Goal: Transaction & Acquisition: Purchase product/service

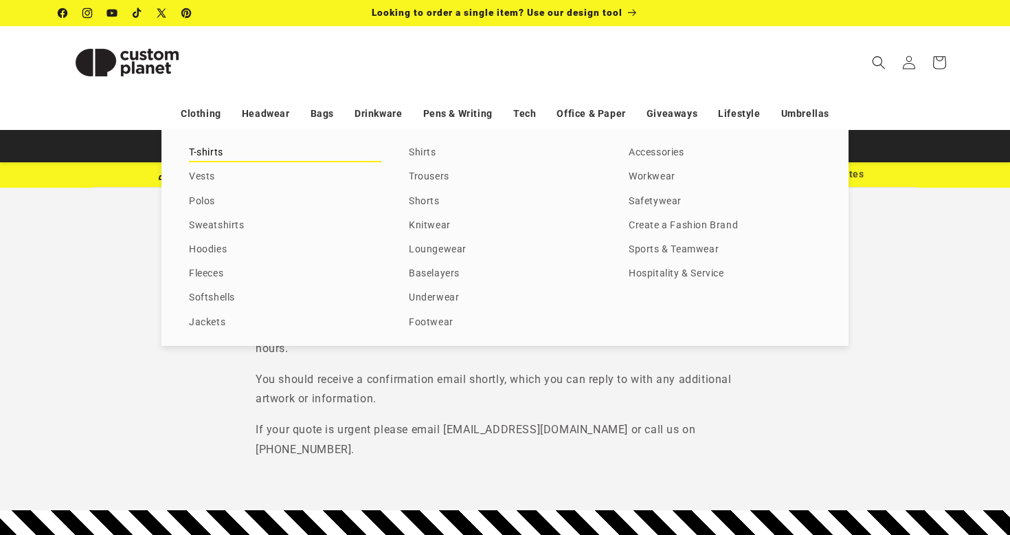
click at [208, 148] on link "T-shirts" at bounding box center [285, 153] width 192 height 19
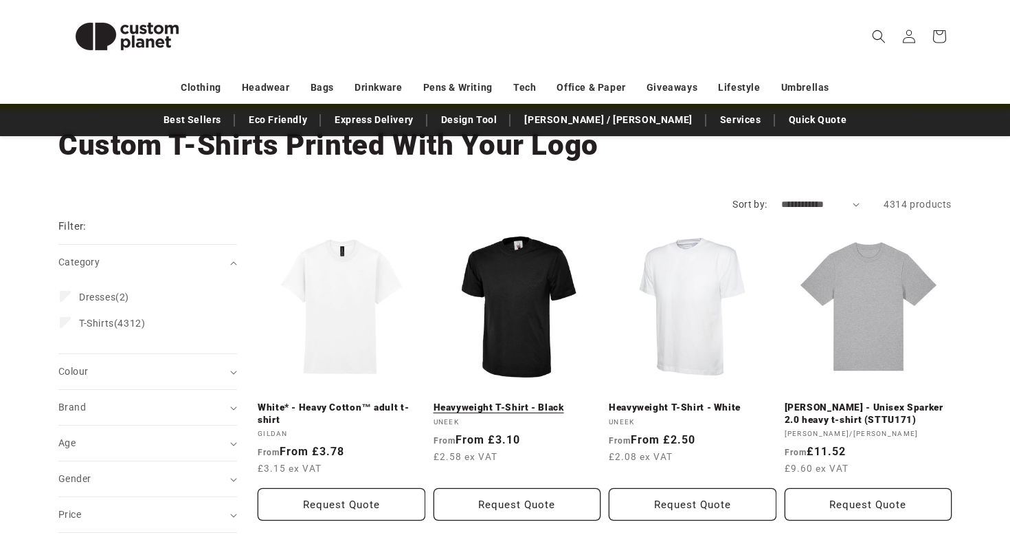
scroll to position [95, 0]
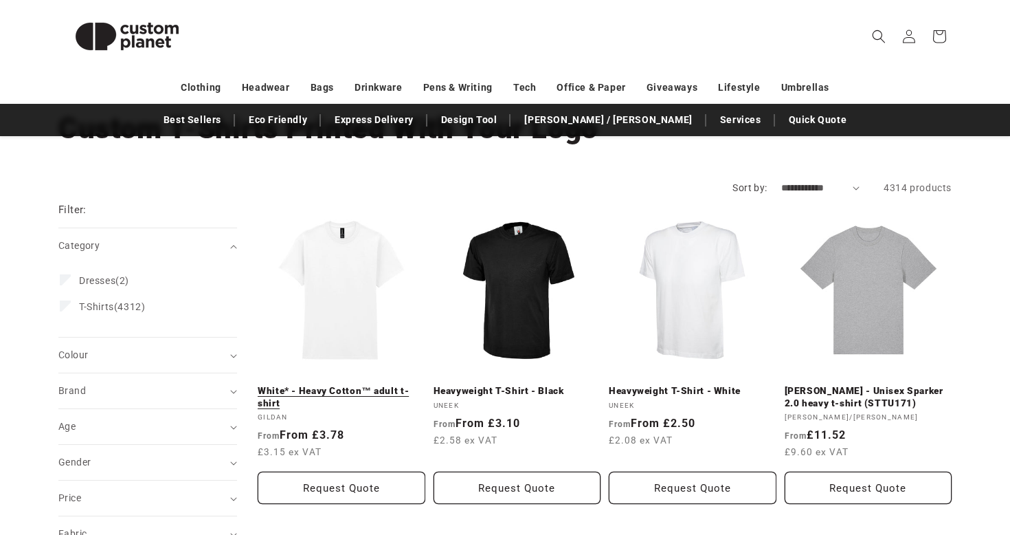
click at [339, 385] on link "White* - Heavy Cotton™ adult t-shirt" at bounding box center [342, 397] width 168 height 24
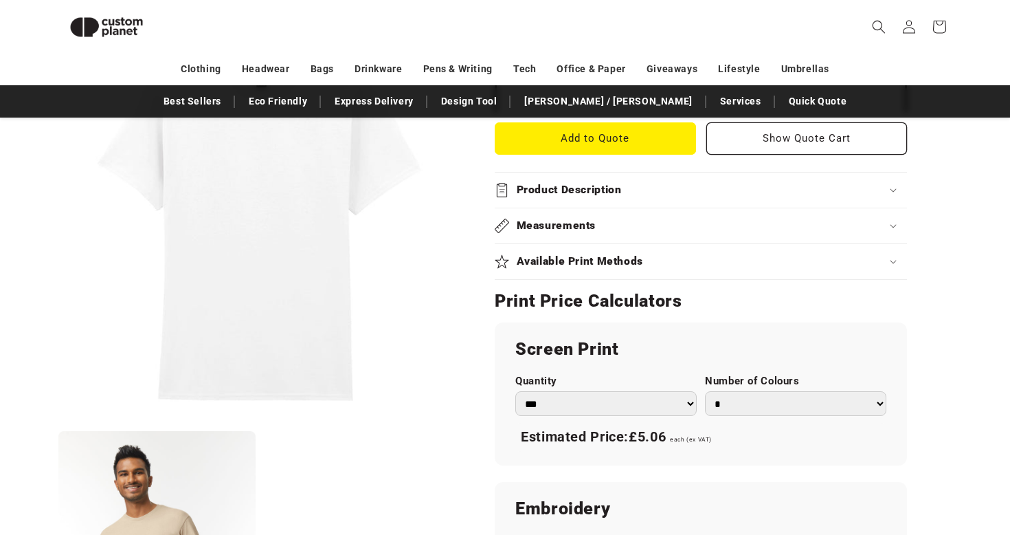
scroll to position [639, 0]
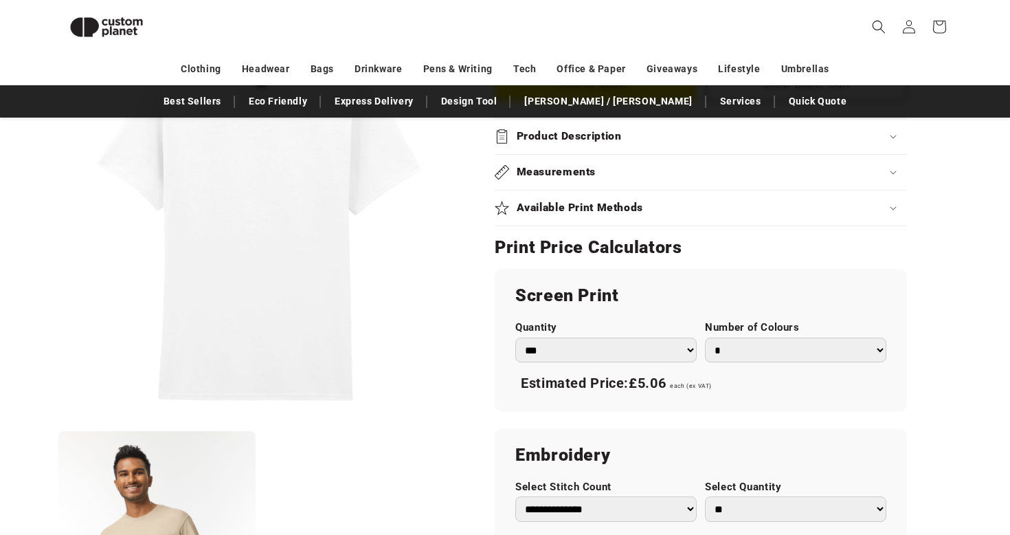
click at [570, 143] on h2 "Product Description" at bounding box center [569, 136] width 105 height 14
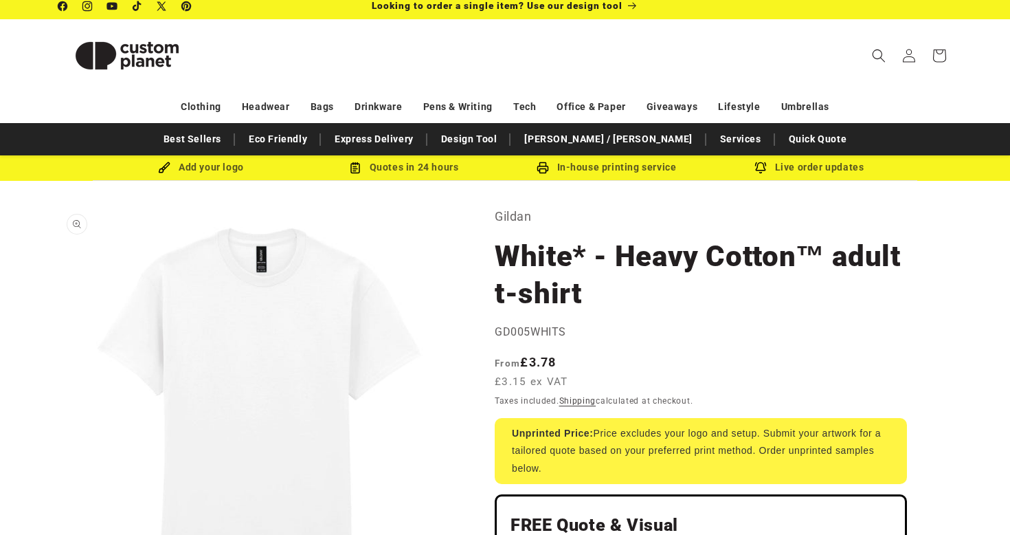
scroll to position [0, 0]
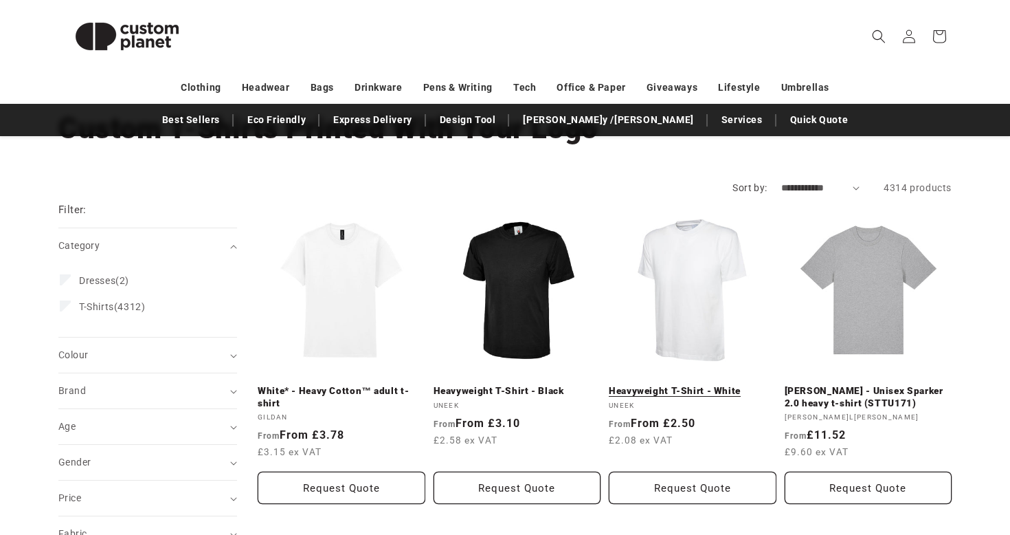
click at [730, 385] on link "Heavyweight T-Shirt - White" at bounding box center [693, 391] width 168 height 12
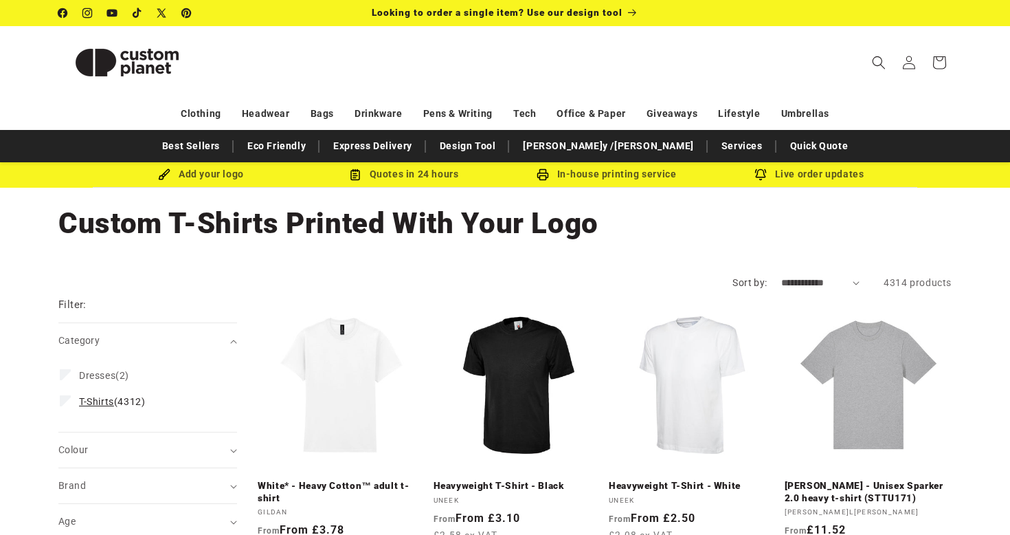
click at [80, 396] on span "T-Shirts" at bounding box center [96, 401] width 35 height 11
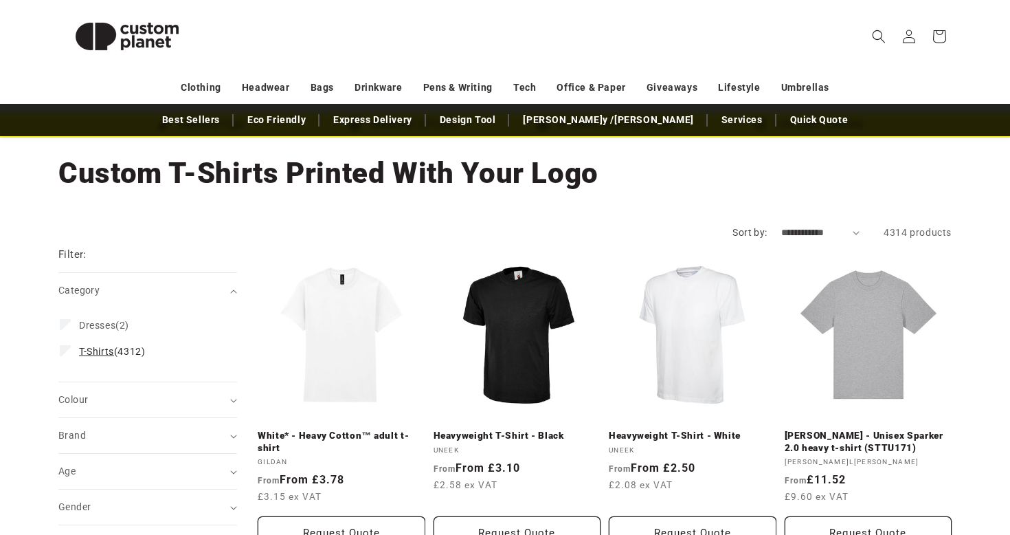
scroll to position [52, 0]
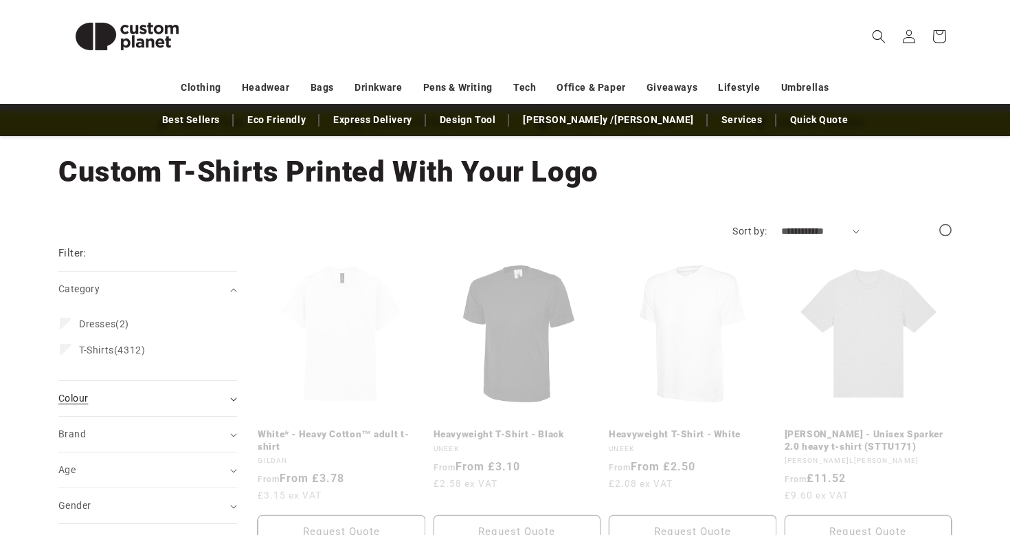
click at [98, 393] on div "Colour (0)" at bounding box center [141, 398] width 167 height 14
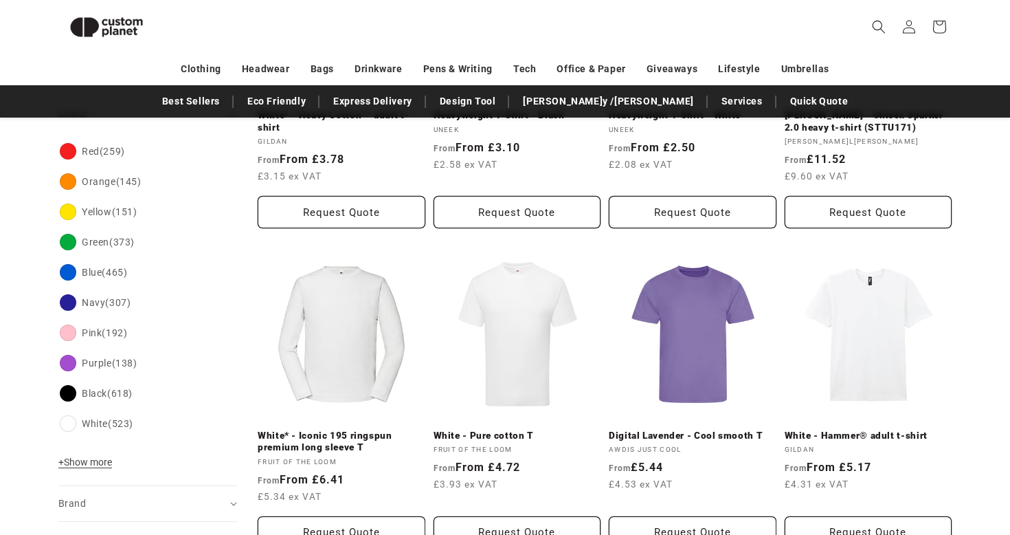
scroll to position [352, 0]
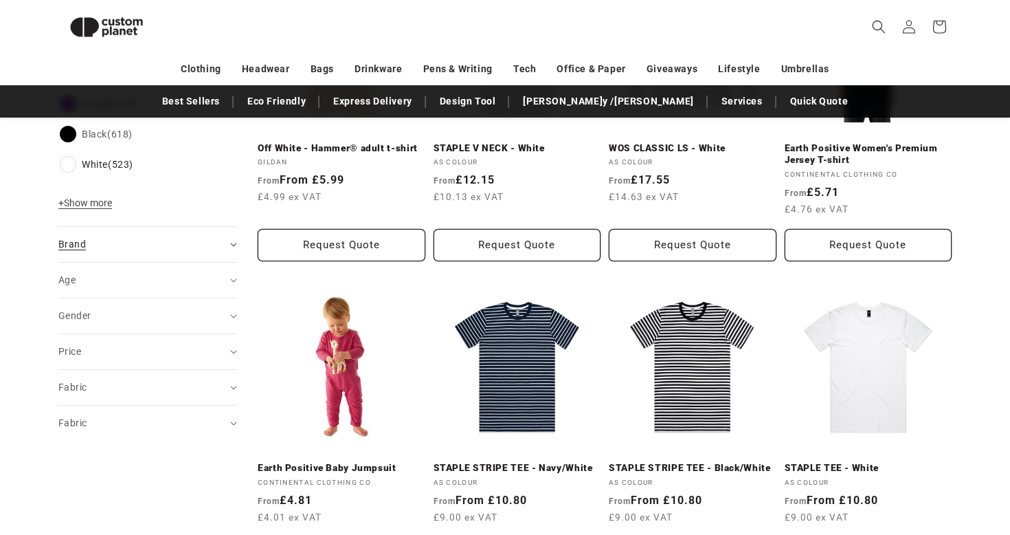
scroll to position [642, 0]
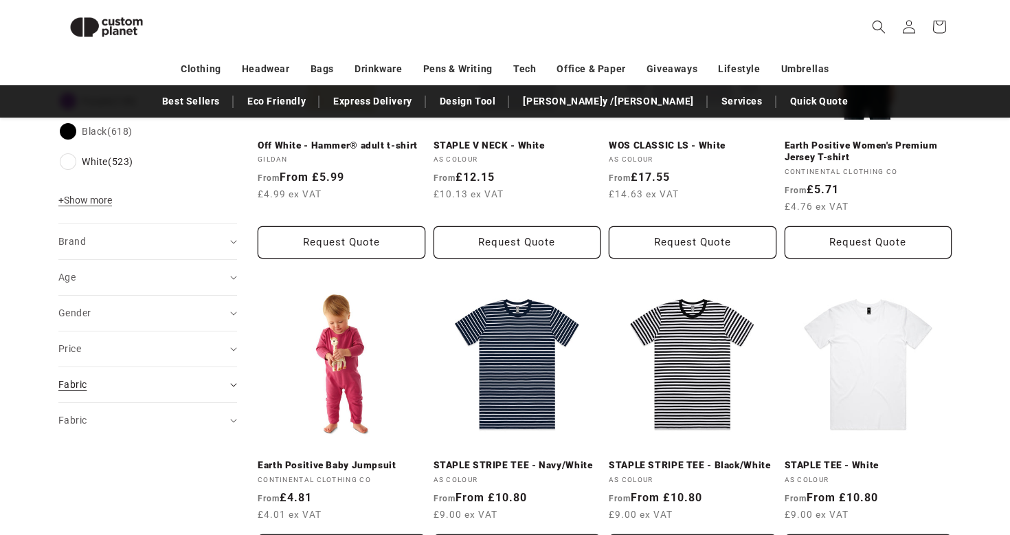
click at [100, 380] on div "Fabric (0)" at bounding box center [141, 384] width 167 height 14
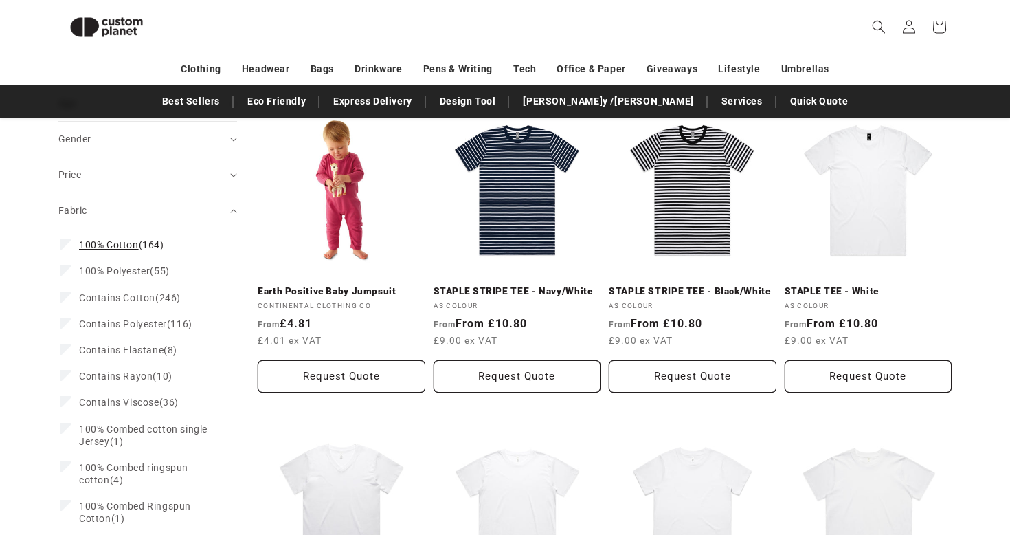
scroll to position [822, 0]
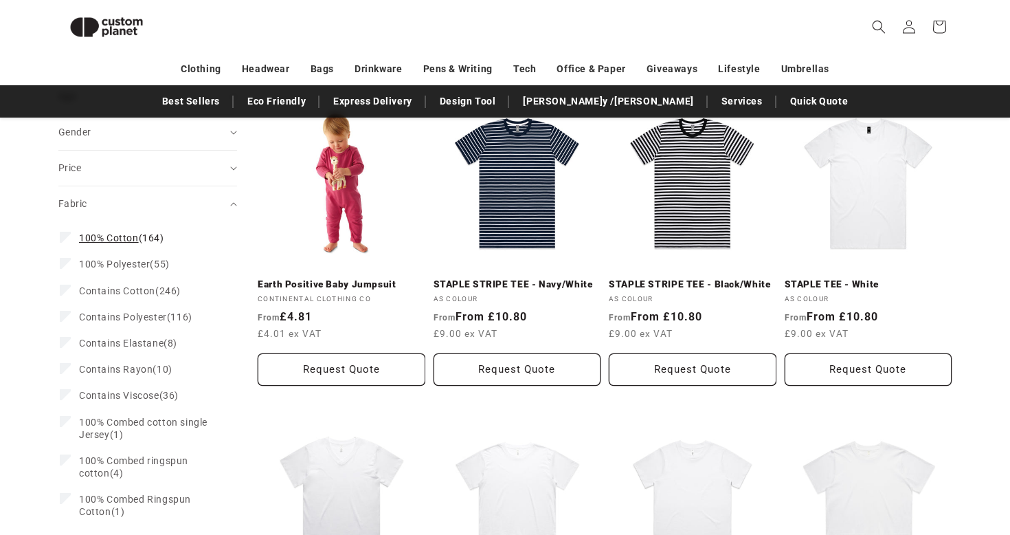
click at [97, 238] on span "100% Cotton" at bounding box center [109, 237] width 60 height 11
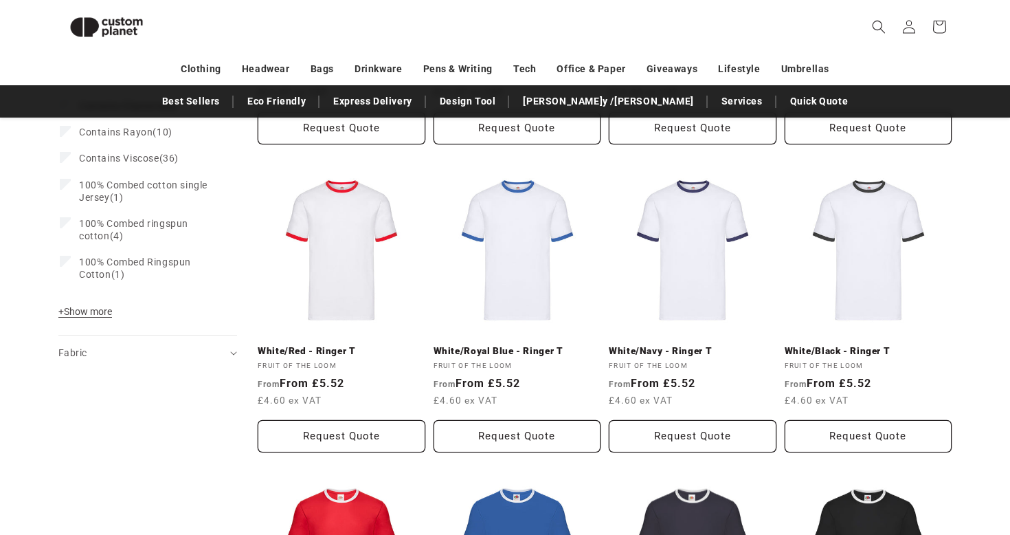
scroll to position [1091, 0]
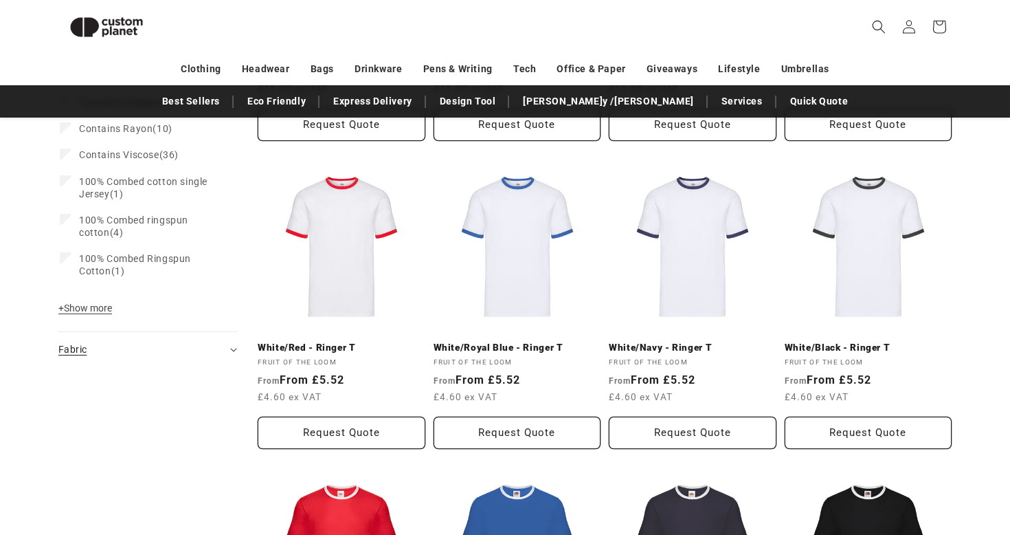
click at [90, 345] on div "Fabric (0)" at bounding box center [141, 349] width 167 height 14
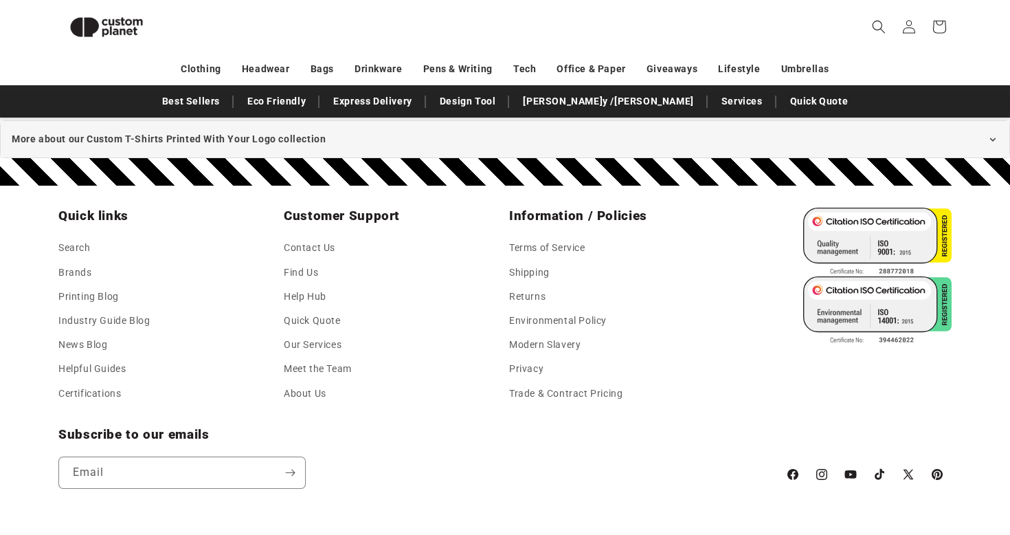
scroll to position [1851, 0]
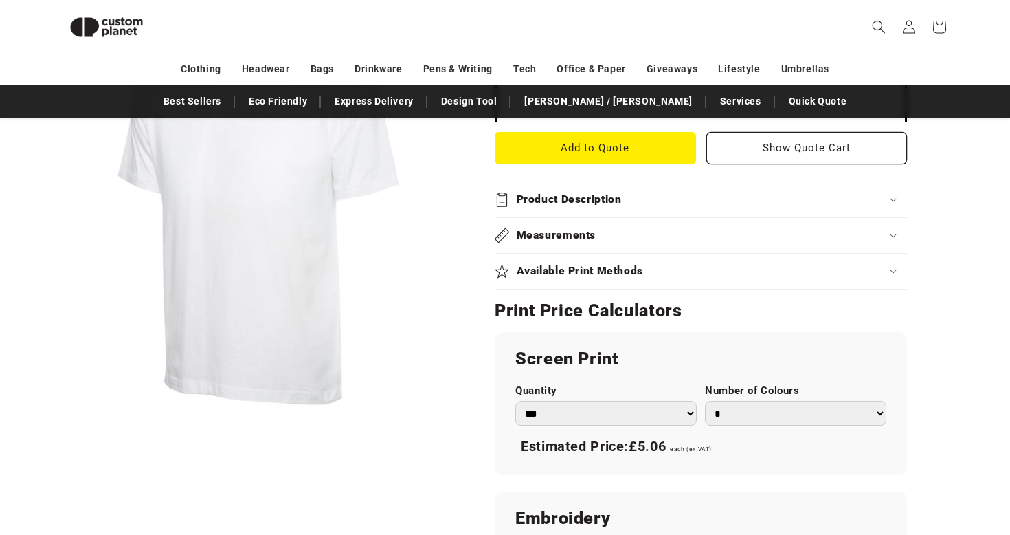
scroll to position [540, 0]
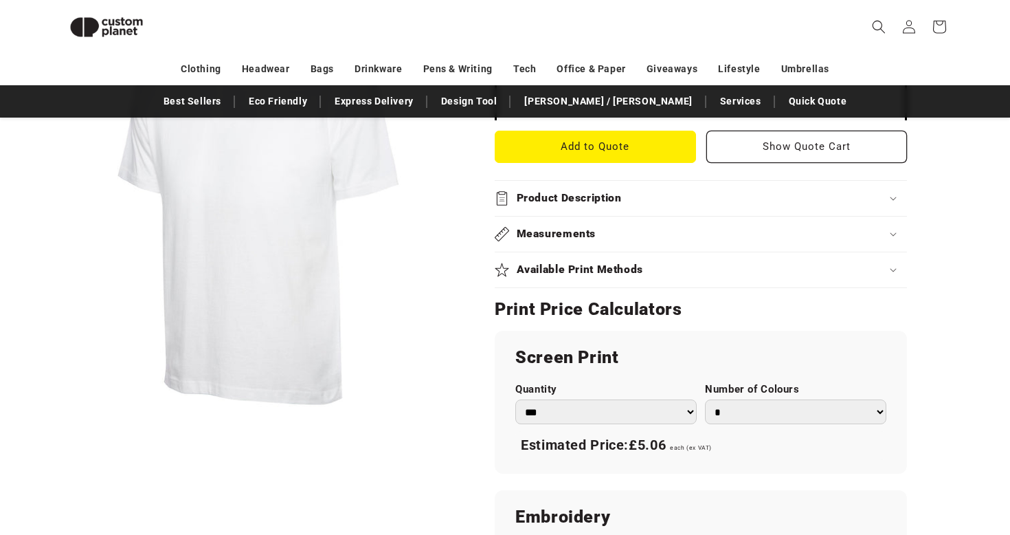
click at [651, 186] on summary "Product Description" at bounding box center [701, 198] width 412 height 35
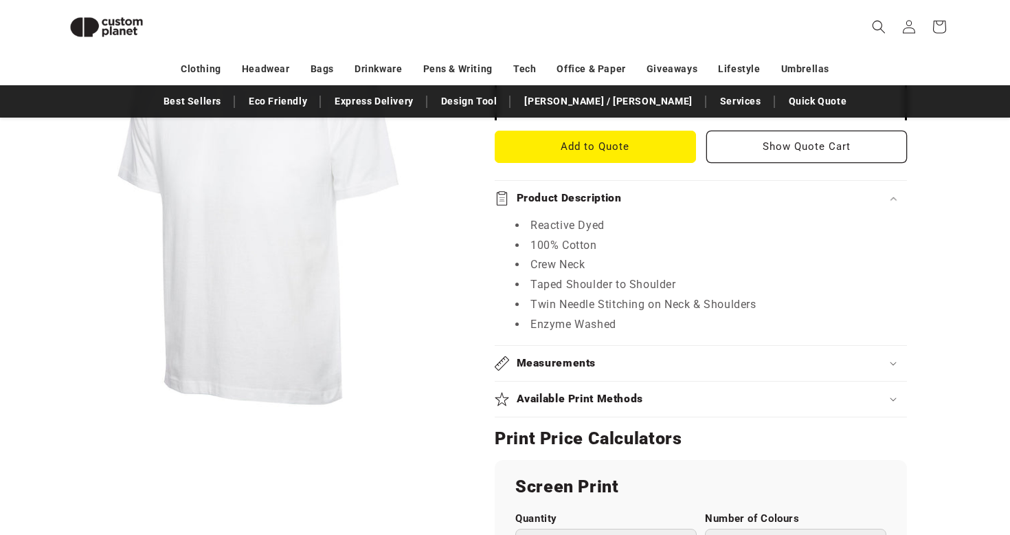
click at [641, 346] on summary "Measurements" at bounding box center [701, 363] width 412 height 35
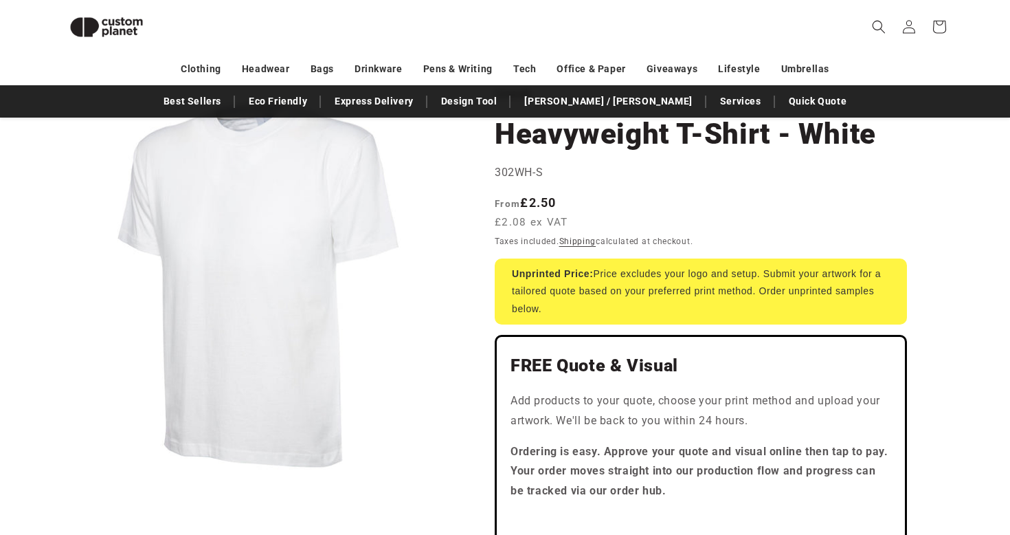
scroll to position [0, 0]
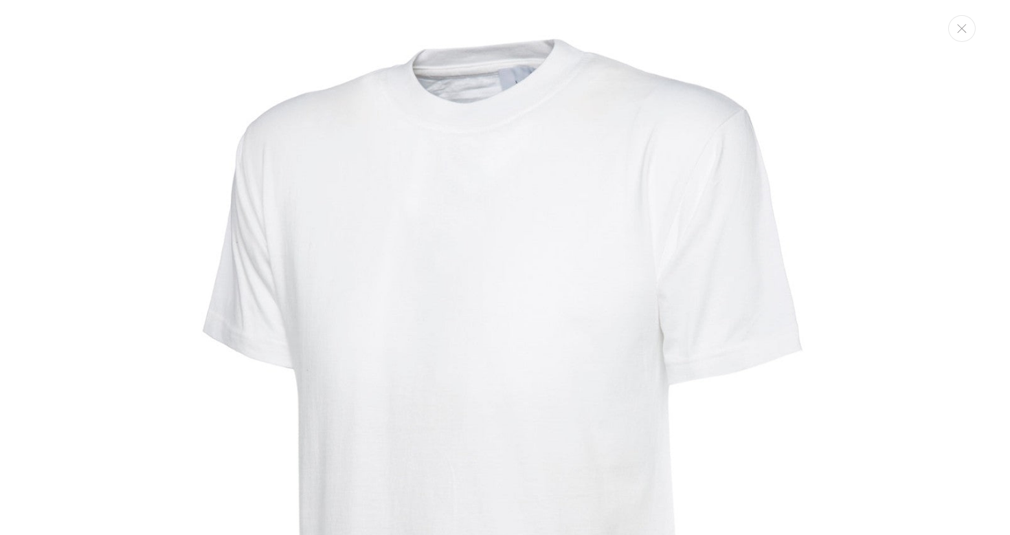
click at [464, 287] on img "Media gallery" at bounding box center [505, 429] width 859 height 859
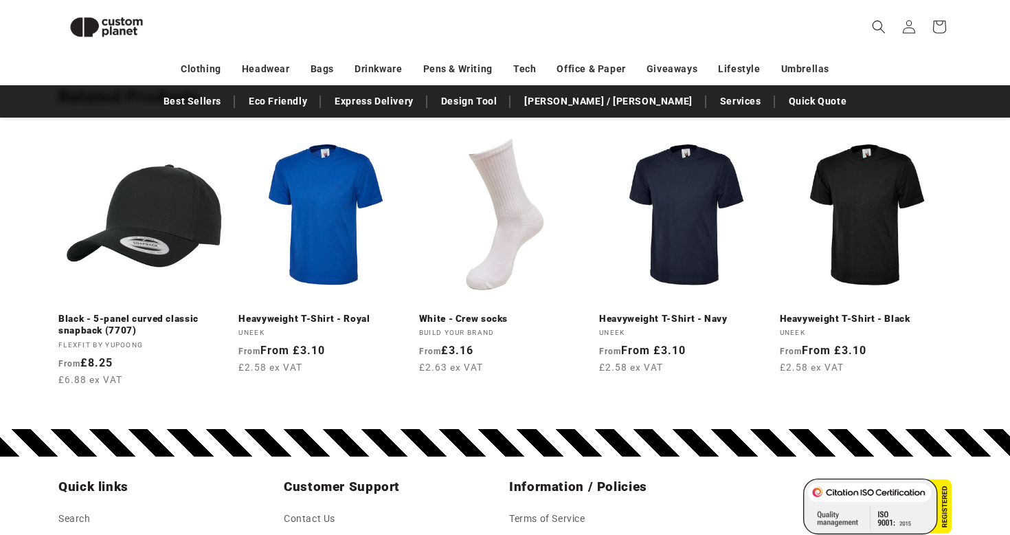
scroll to position [2276, 0]
